Goal: Task Accomplishment & Management: Complete application form

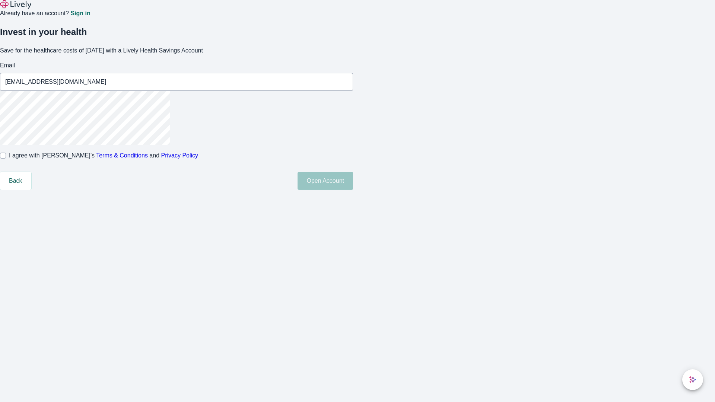
click at [6, 159] on input "I agree with Lively’s Terms & Conditions and Privacy Policy" at bounding box center [3, 156] width 6 height 6
checkbox input "true"
click at [353, 190] on button "Open Account" at bounding box center [324, 181] width 55 height 18
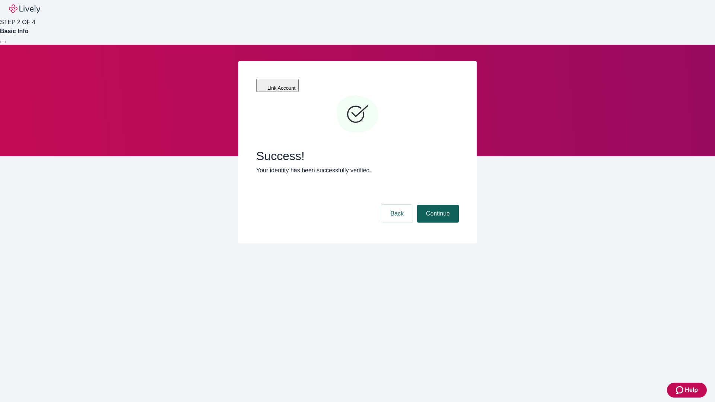
click at [437, 205] on button "Continue" at bounding box center [438, 214] width 42 height 18
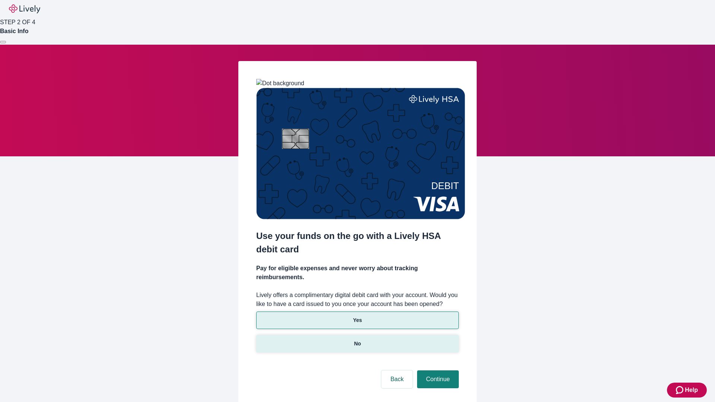
click at [357, 340] on p "No" at bounding box center [357, 344] width 7 height 8
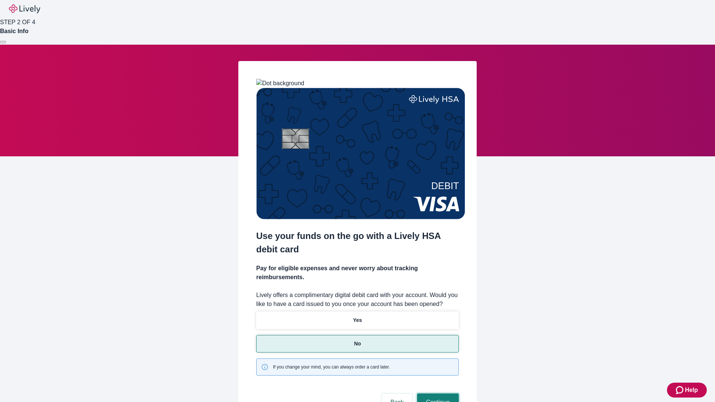
click at [437, 394] on button "Continue" at bounding box center [438, 403] width 42 height 18
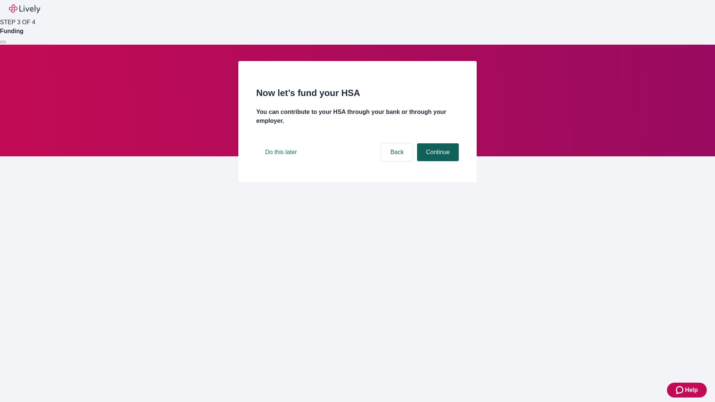
click at [437, 161] on button "Continue" at bounding box center [438, 152] width 42 height 18
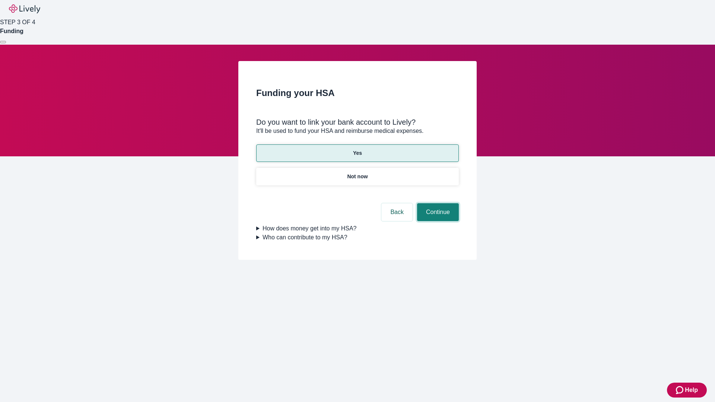
click at [437, 203] on button "Continue" at bounding box center [438, 212] width 42 height 18
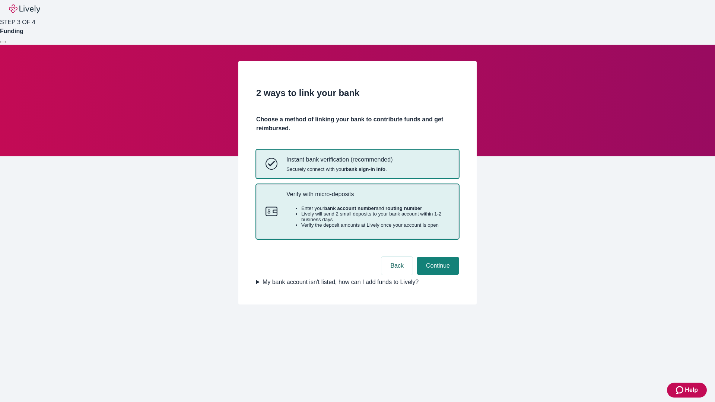
click at [367, 198] on p "Verify with micro-deposits" at bounding box center [367, 194] width 163 height 7
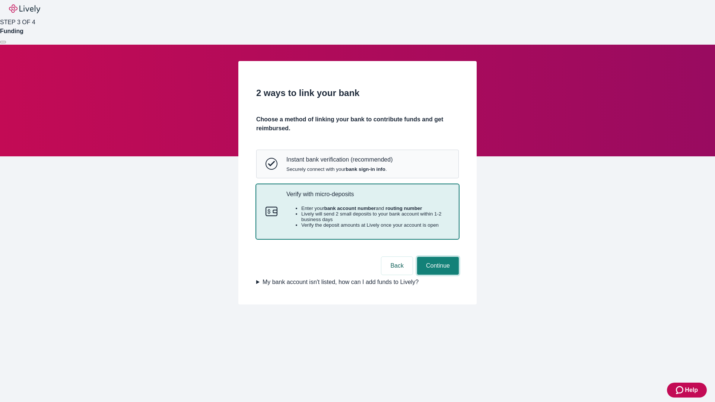
click at [437, 275] on button "Continue" at bounding box center [438, 266] width 42 height 18
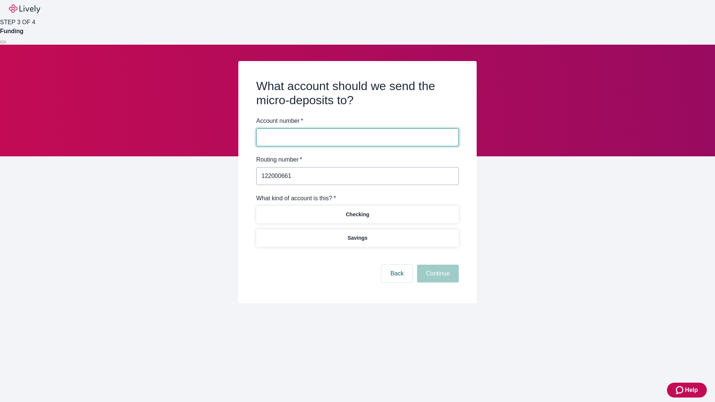
type input "122000661"
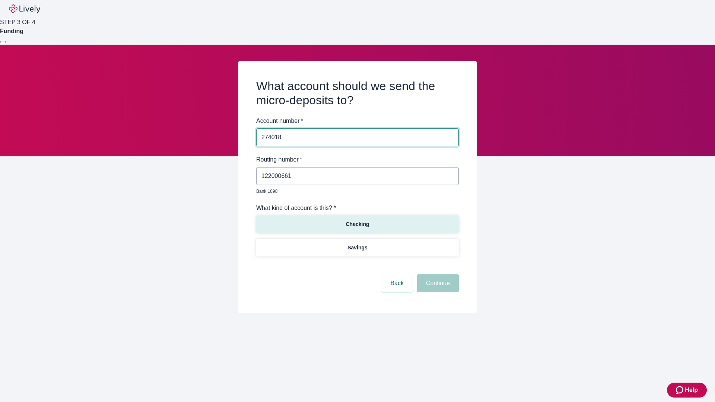
type input "274018"
click at [357, 220] on p "Checking" at bounding box center [356, 224] width 23 height 8
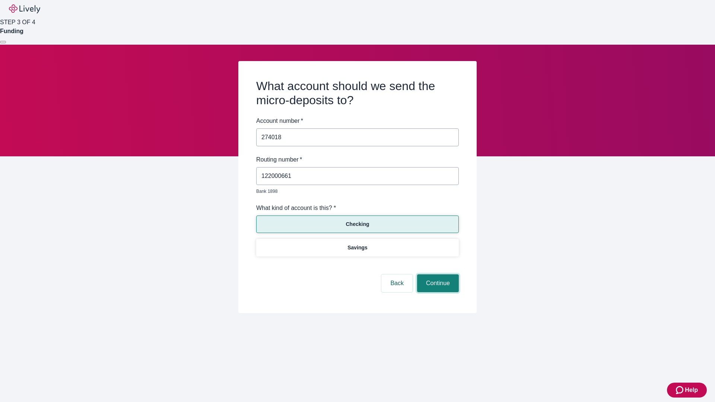
click at [437, 275] on button "Continue" at bounding box center [438, 283] width 42 height 18
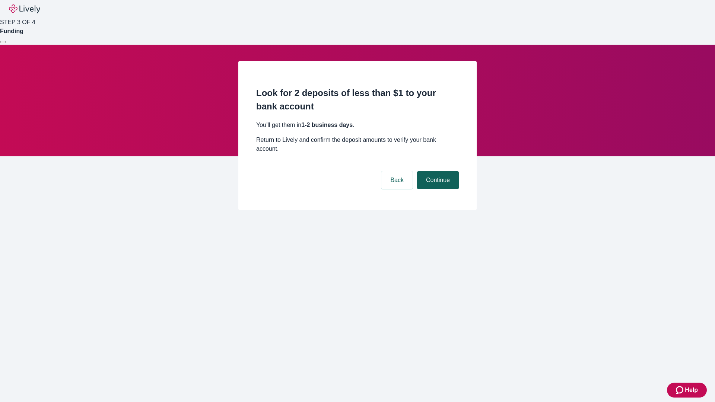
click at [437, 171] on button "Continue" at bounding box center [438, 180] width 42 height 18
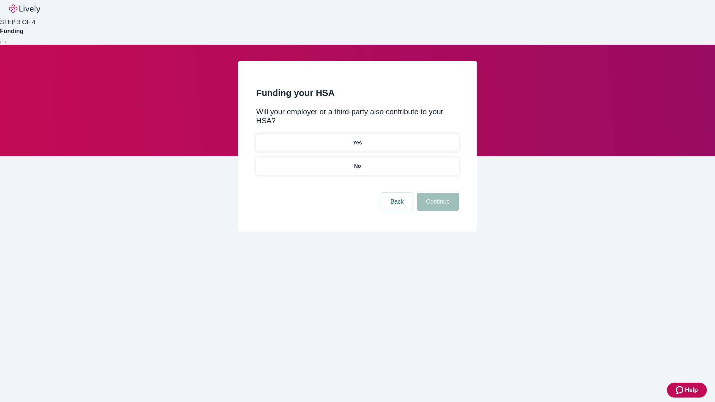
click at [357, 162] on p "No" at bounding box center [357, 166] width 7 height 8
click at [437, 193] on button "Continue" at bounding box center [438, 202] width 42 height 18
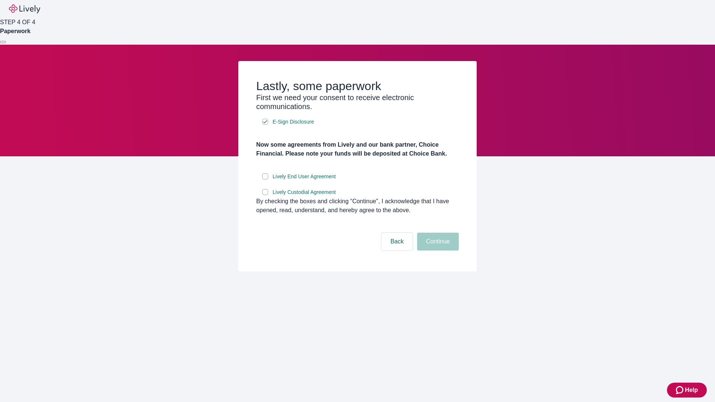
click at [265, 179] on input "Lively End User Agreement" at bounding box center [265, 176] width 6 height 6
checkbox input "true"
click at [265, 195] on input "Lively Custodial Agreement" at bounding box center [265, 192] width 6 height 6
checkbox input "true"
click at [437, 251] on button "Continue" at bounding box center [438, 242] width 42 height 18
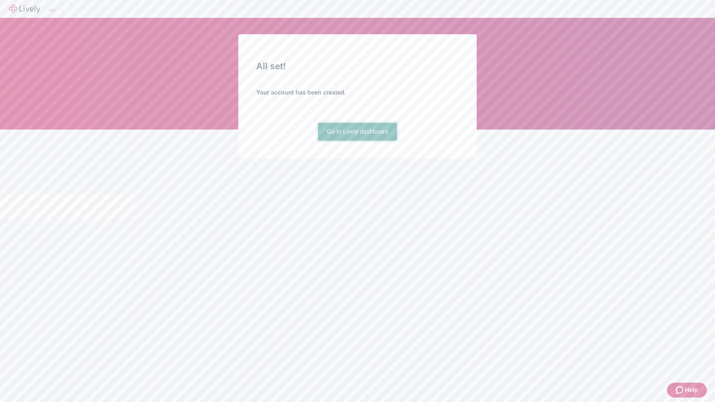
click at [357, 141] on link "Go to Lively dashboard" at bounding box center [357, 132] width 79 height 18
